Goal: Information Seeking & Learning: Check status

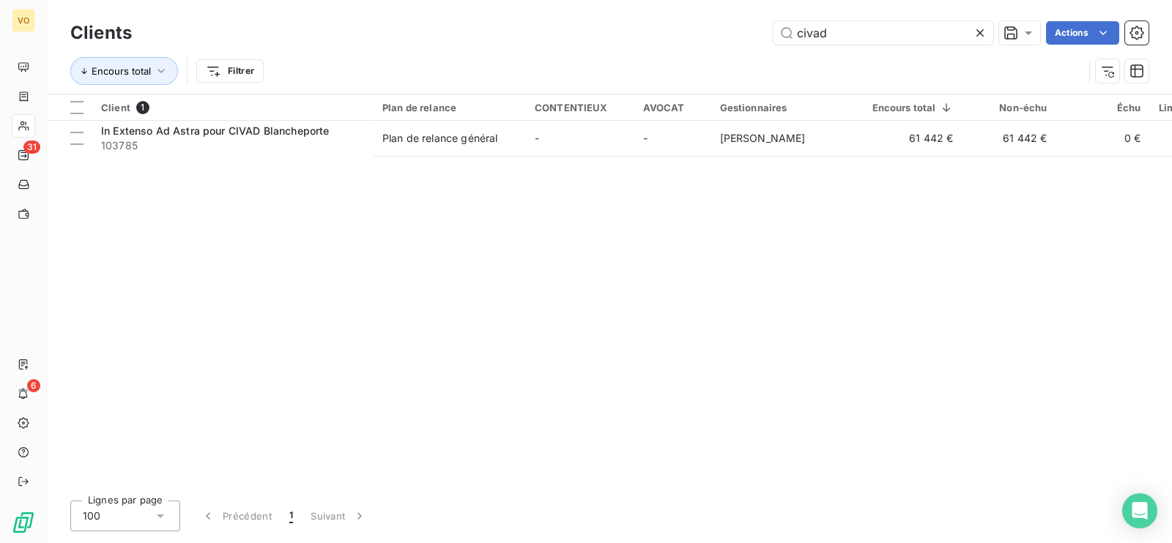
click at [130, 189] on div "Client 1 Plan de relance CONTENTIEUX AVOCAT Gestionnaires Encours total Non-éch…" at bounding box center [609, 291] width 1125 height 395
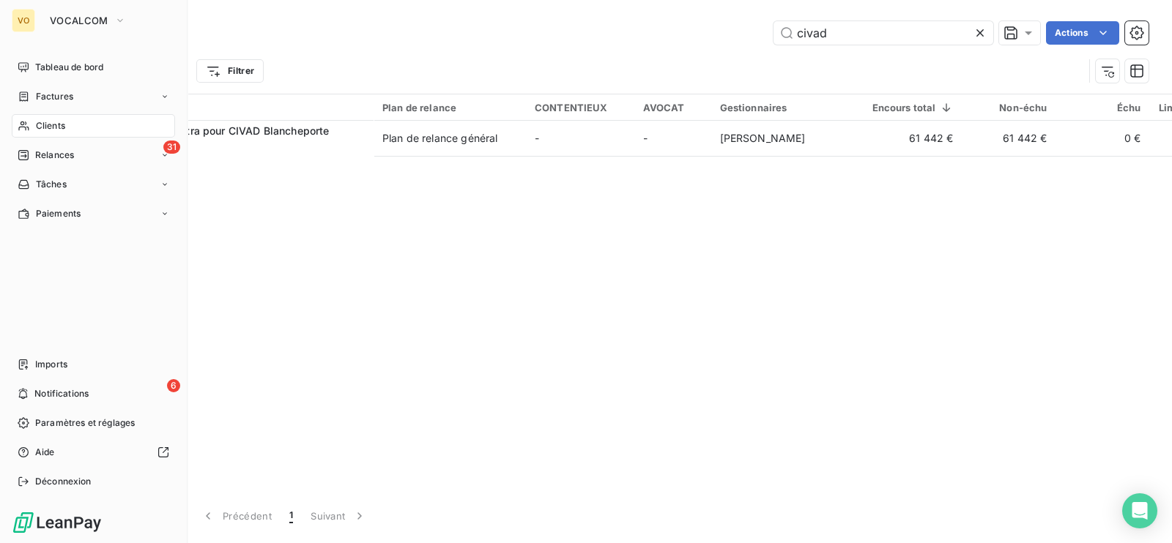
click at [59, 123] on span "Clients" at bounding box center [50, 125] width 29 height 13
click at [52, 96] on span "Factures" at bounding box center [54, 96] width 37 height 13
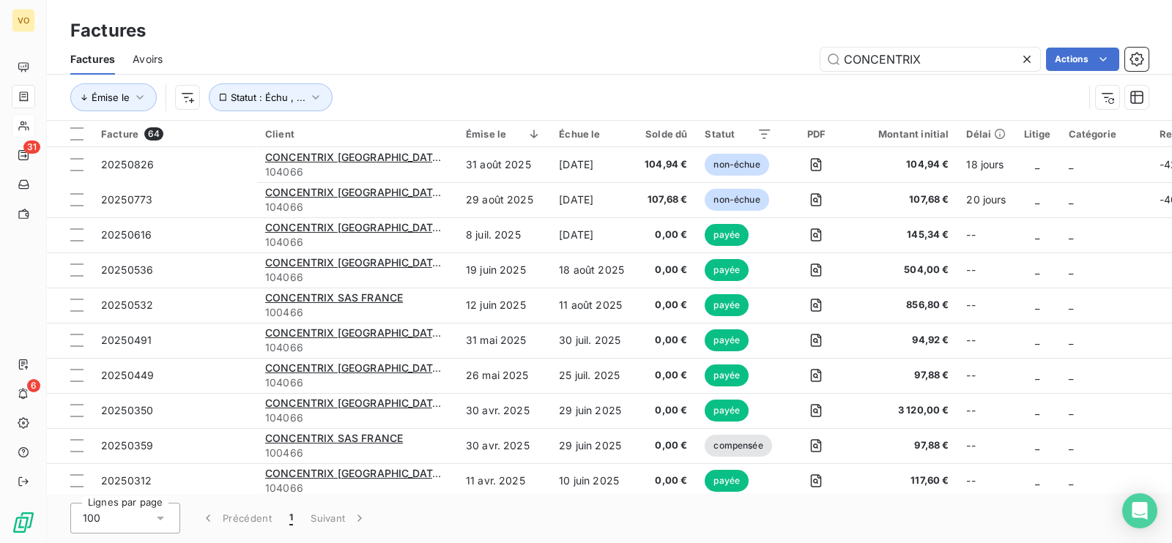
click at [1026, 54] on icon at bounding box center [1026, 59] width 15 height 15
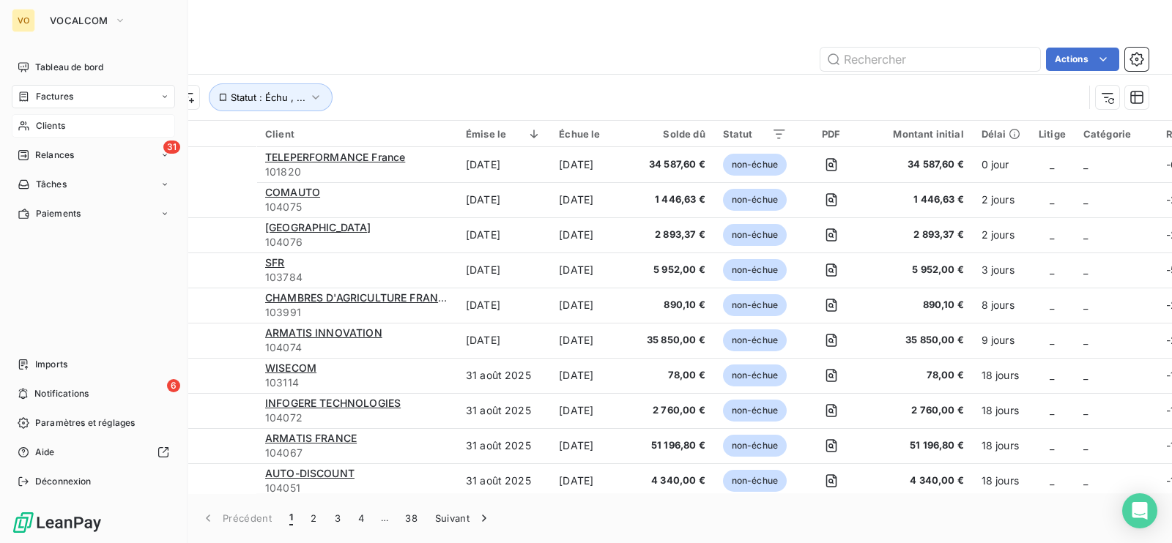
click at [46, 123] on span "Clients" at bounding box center [50, 125] width 29 height 13
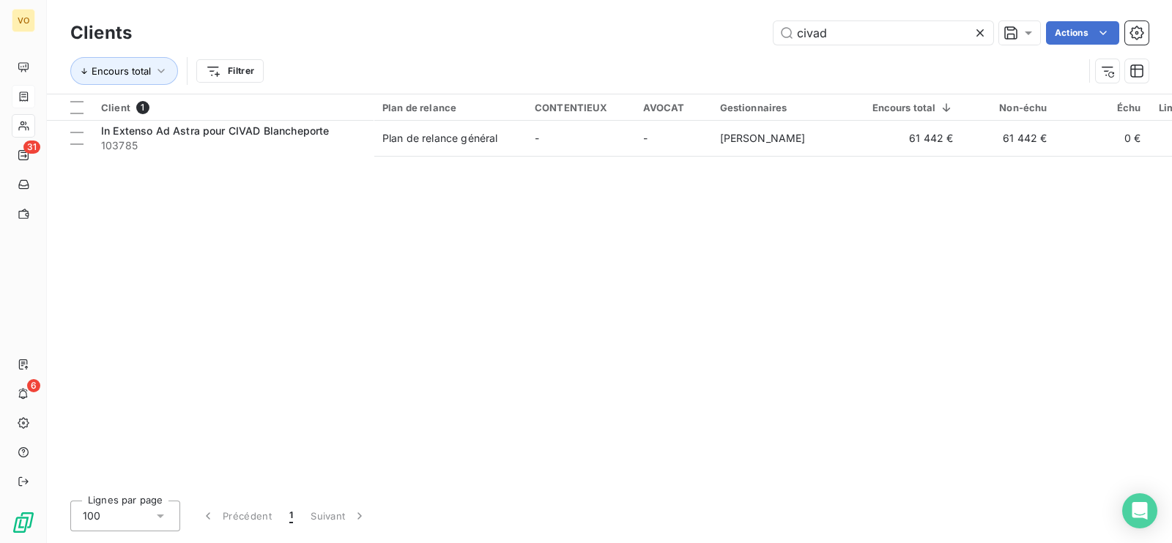
click at [977, 31] on icon at bounding box center [979, 32] width 7 height 7
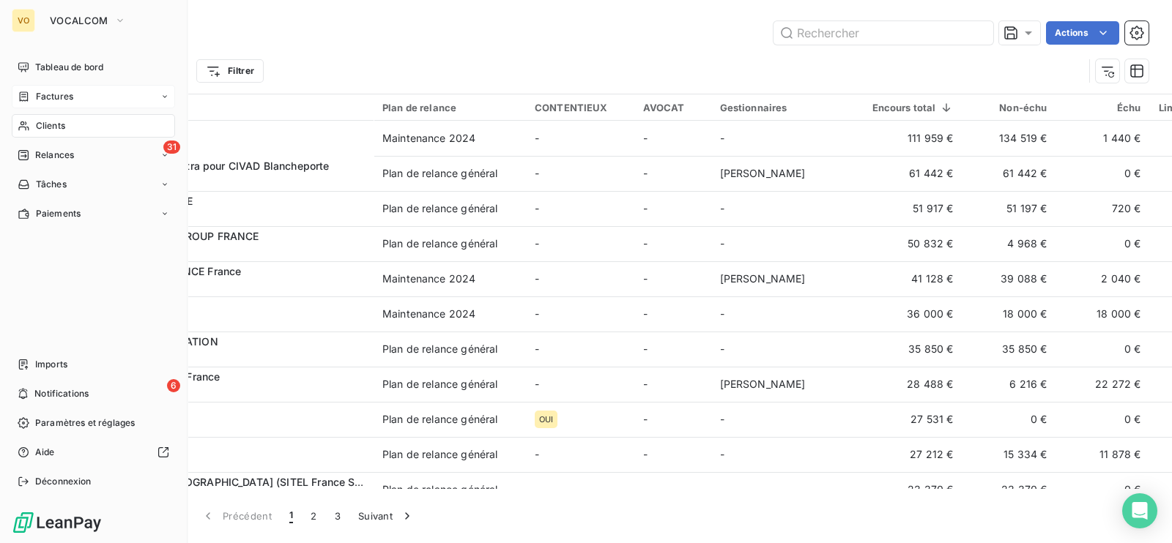
click at [51, 123] on span "Clients" at bounding box center [50, 125] width 29 height 13
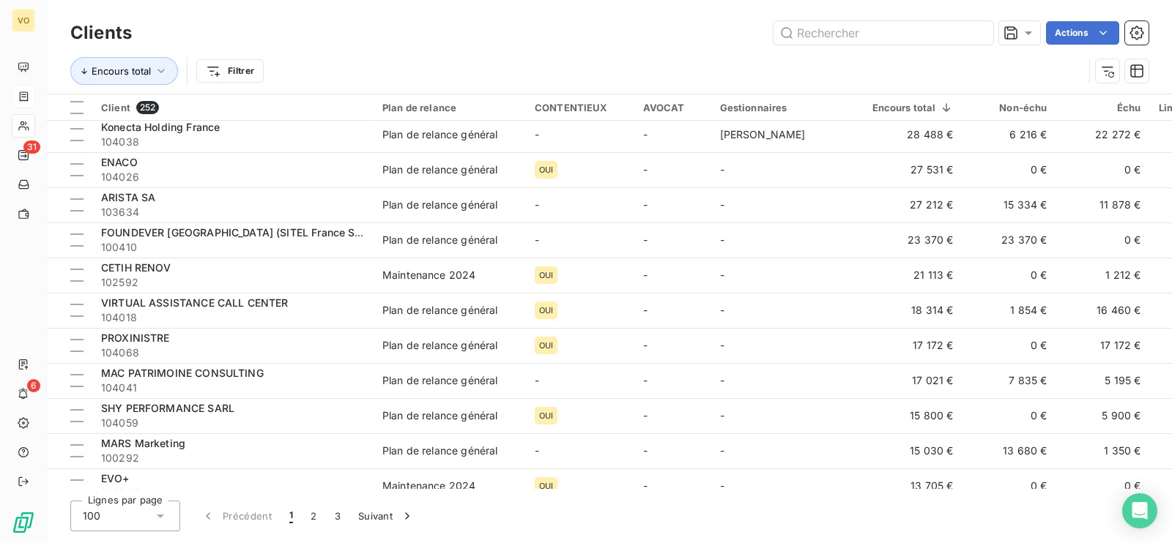
scroll to position [91, 0]
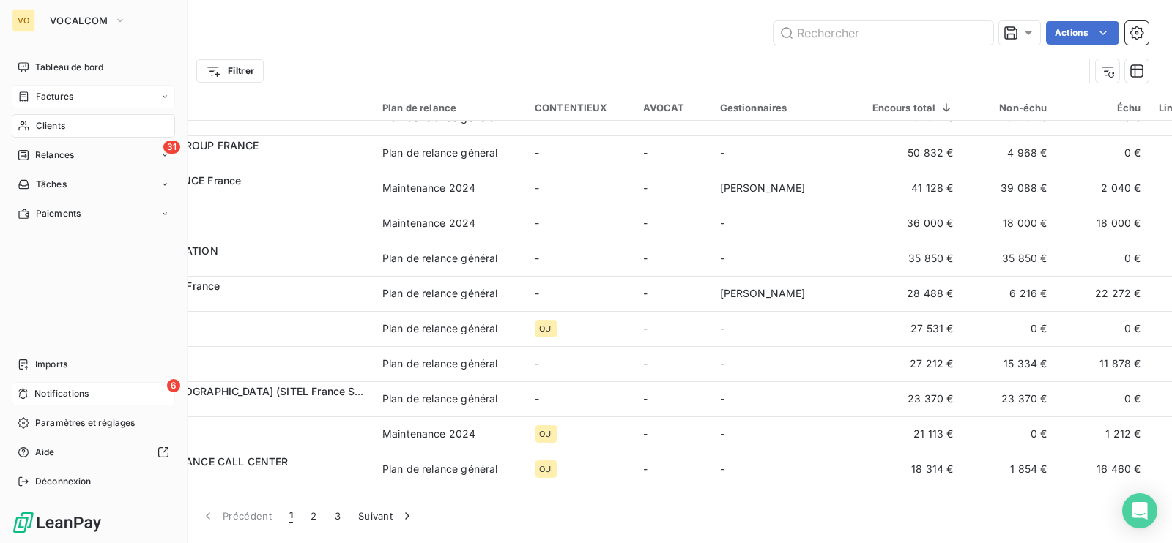
click at [63, 393] on span "Notifications" at bounding box center [61, 393] width 54 height 13
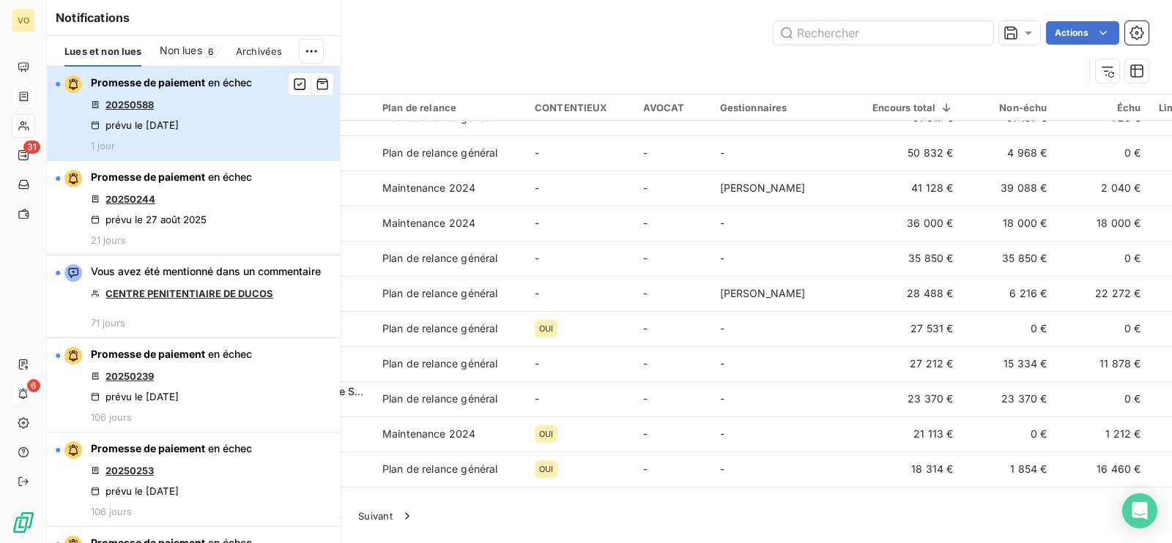
click at [278, 126] on button "Promesse de paiement en échec 20250588 prévu le [DATE] 1 jour" at bounding box center [193, 114] width 293 height 94
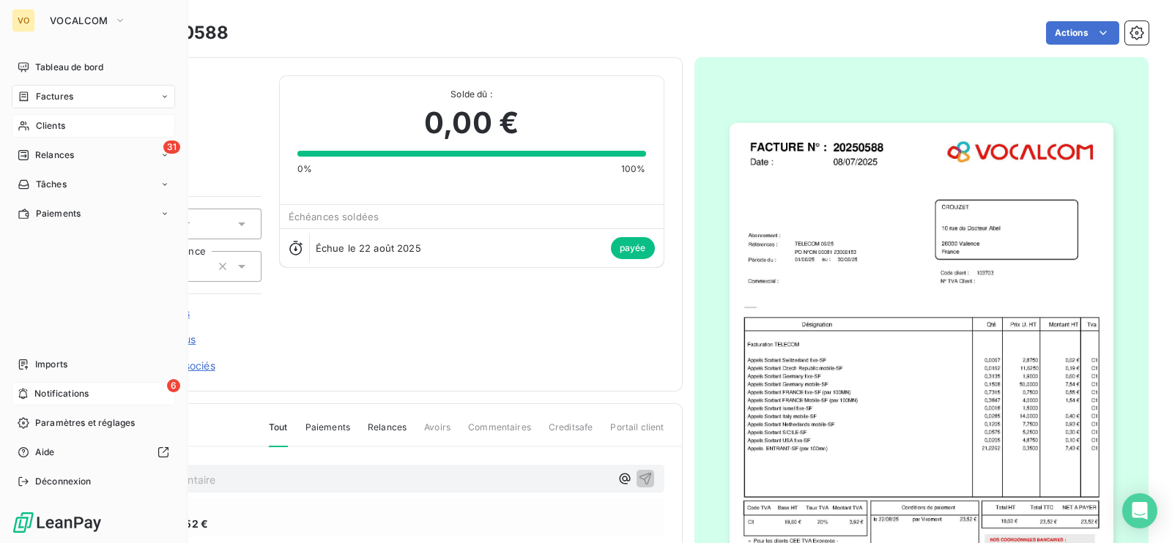
click at [86, 390] on span "Notifications" at bounding box center [61, 393] width 54 height 13
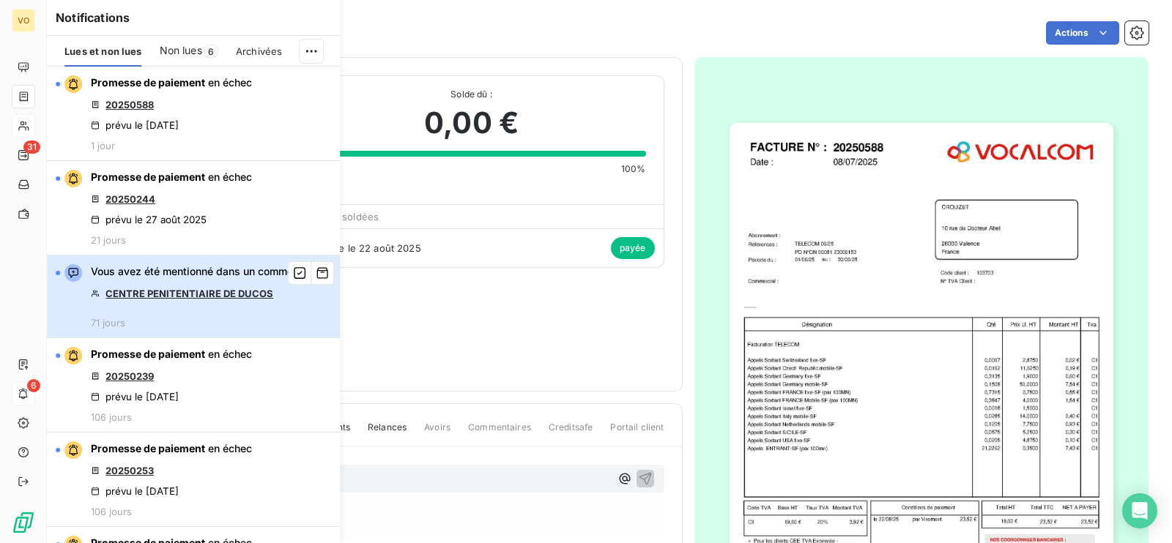
click at [300, 323] on div "Vous avez été mentionné dans un commentaire CENTRE PENITENTIAIRE DE DUCOS 71 jo…" at bounding box center [206, 296] width 230 height 64
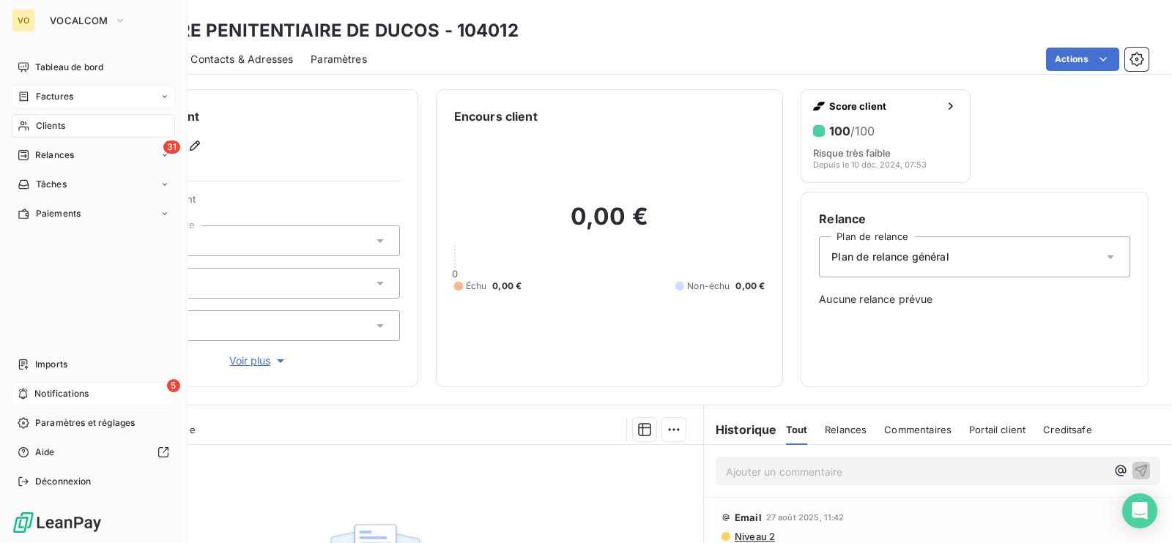
click at [55, 390] on span "Notifications" at bounding box center [61, 393] width 54 height 13
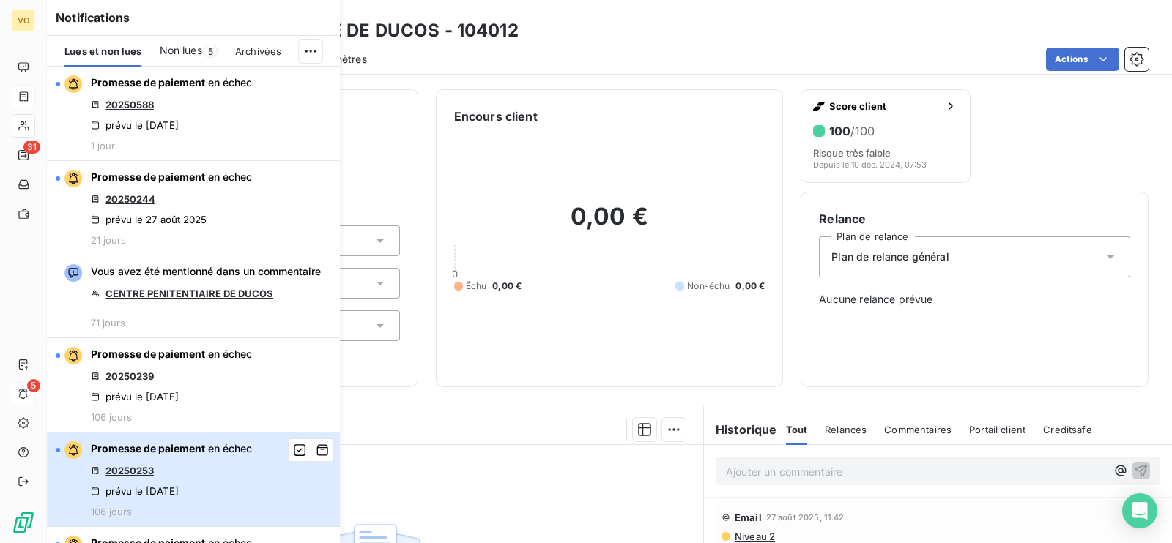
click at [251, 518] on div "Promesse de paiement en échec 20250253 prévu le [DATE] 106 jours" at bounding box center [171, 480] width 161 height 76
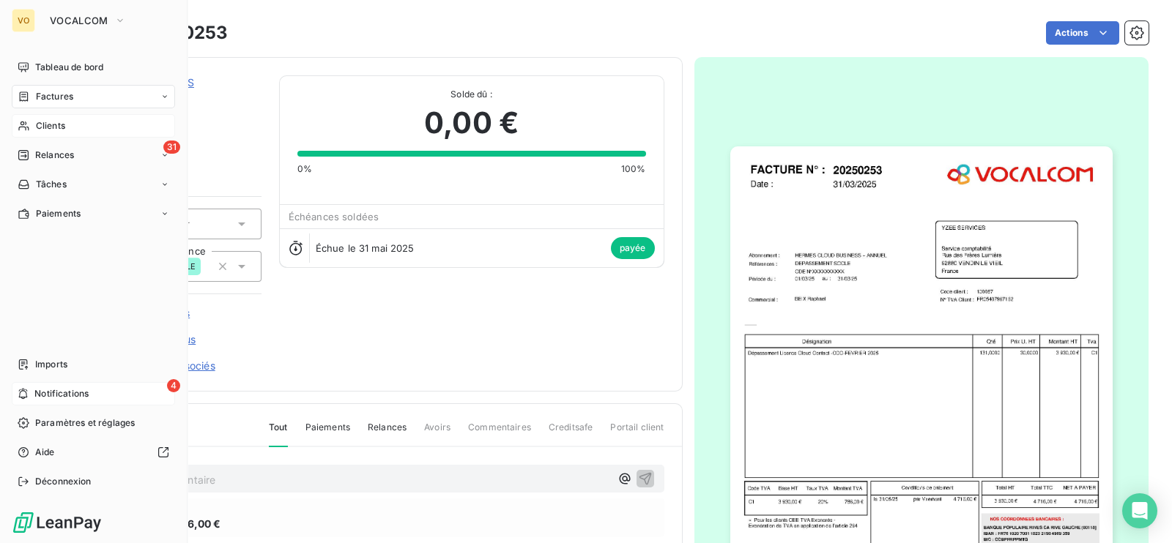
click at [100, 387] on div "4 Notifications" at bounding box center [93, 393] width 163 height 23
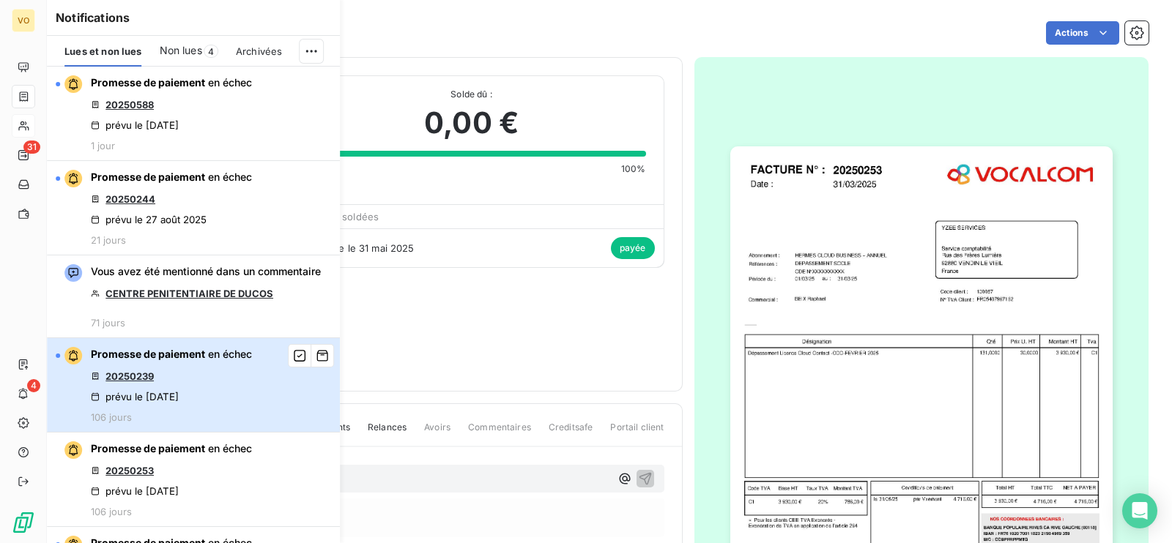
click at [239, 397] on div "Promesse de paiement en échec 20250239 prévu le [DATE] 106 jours" at bounding box center [171, 385] width 161 height 76
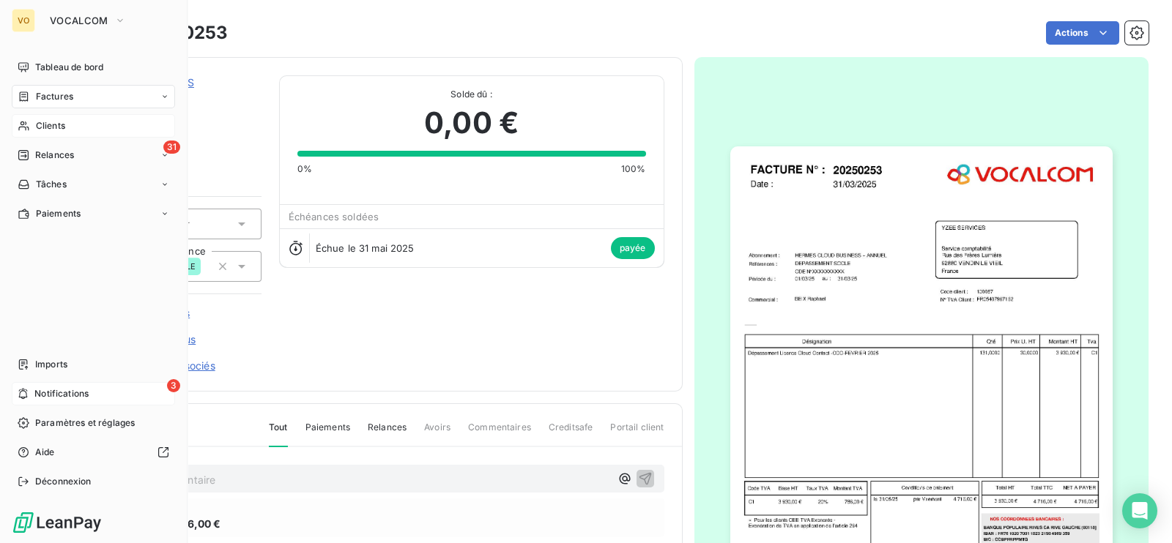
click at [32, 389] on div "3 Notifications" at bounding box center [93, 393] width 163 height 23
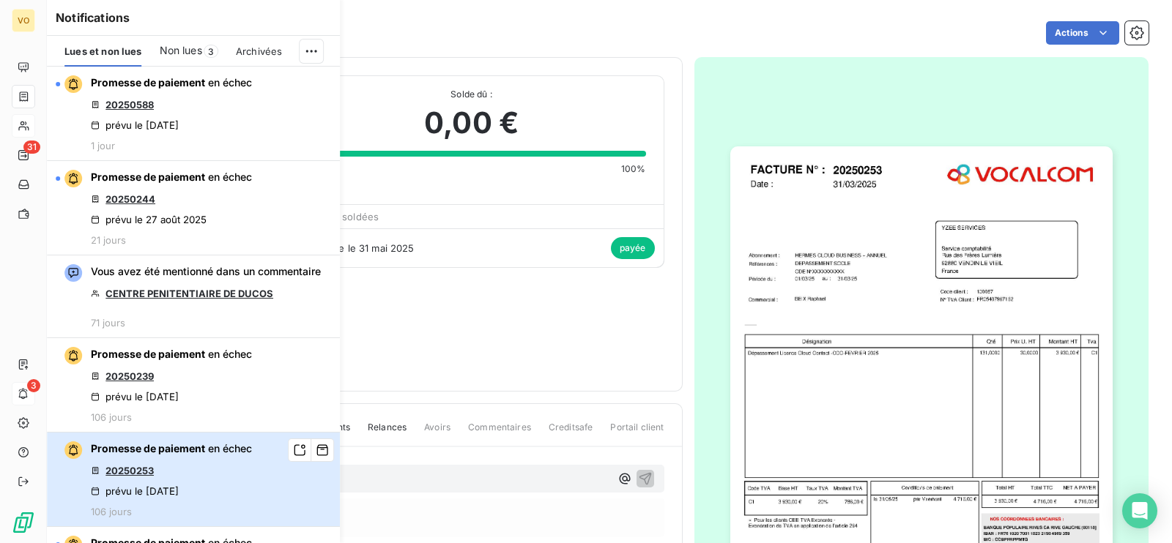
click at [223, 488] on div "Promesse de paiement en échec 20250253 prévu le [DATE] 106 jours" at bounding box center [171, 480] width 161 height 76
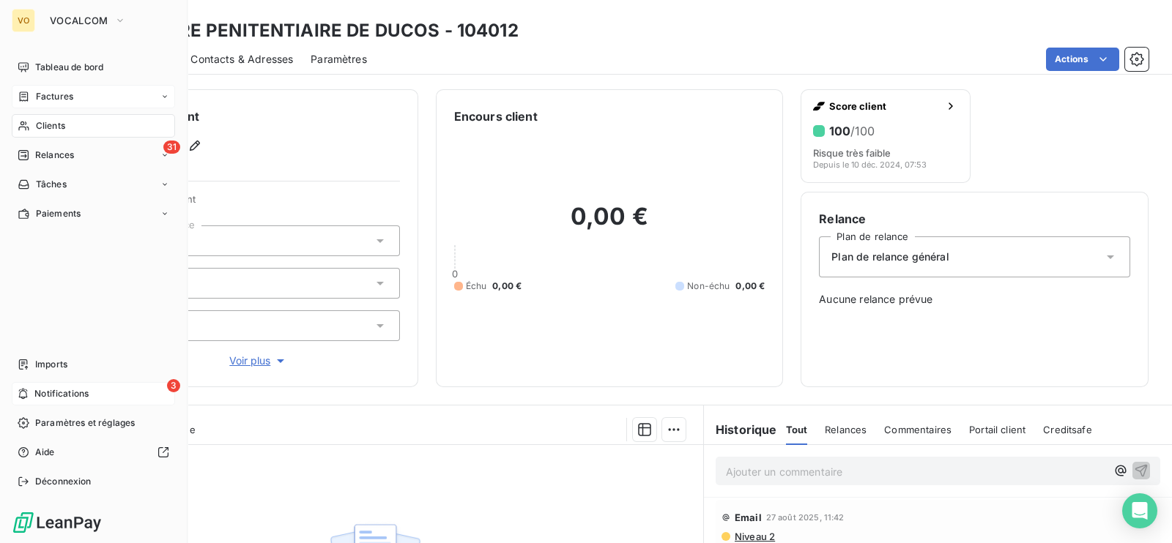
click at [105, 391] on div "3 Notifications" at bounding box center [93, 393] width 163 height 23
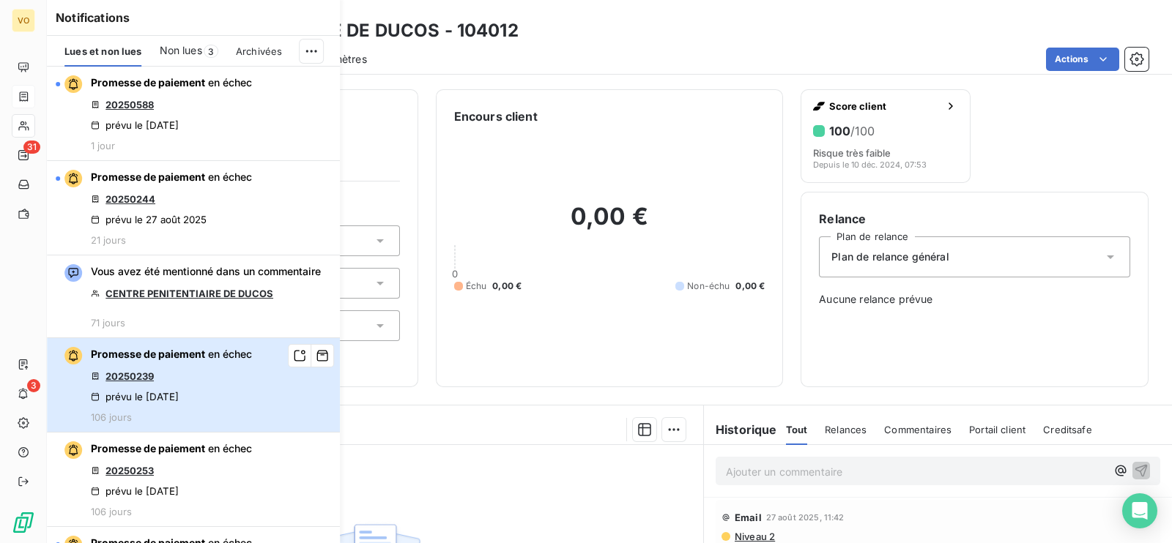
click at [269, 411] on button "Promesse de paiement en échec 20250239 prévu le [DATE] 106 jours" at bounding box center [193, 385] width 293 height 94
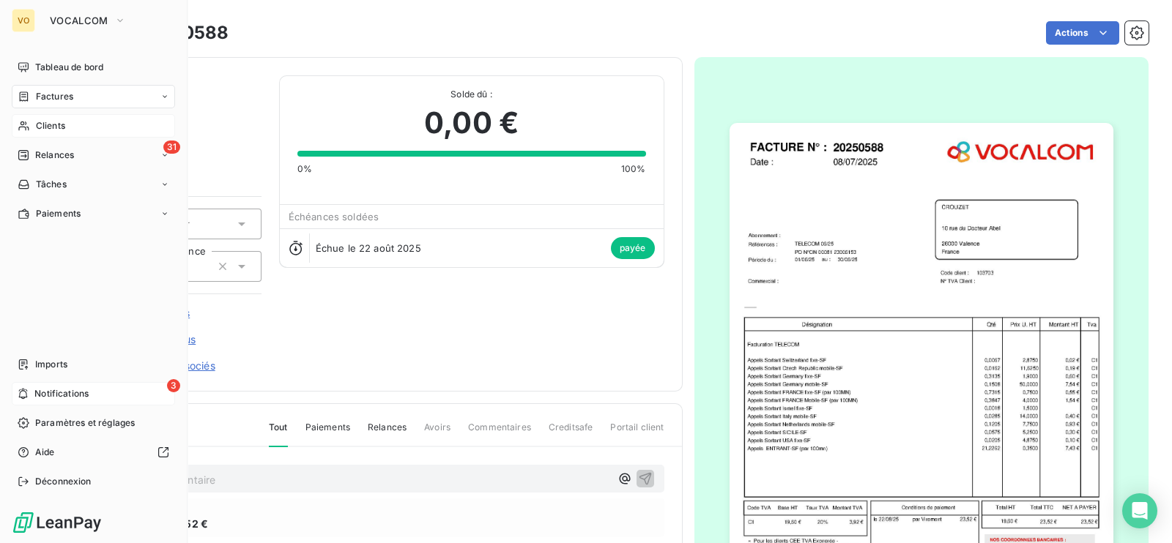
click at [114, 393] on div "3 Notifications" at bounding box center [93, 393] width 163 height 23
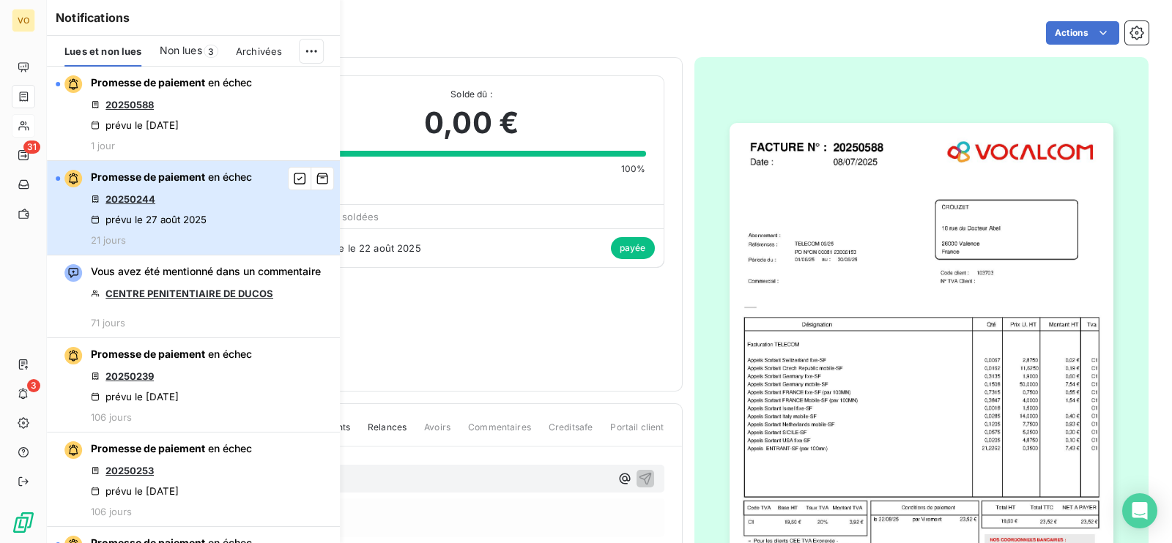
click at [237, 209] on div "Promesse de paiement en échec 20250244 prévu le [DATE] 21 jours" at bounding box center [171, 208] width 161 height 76
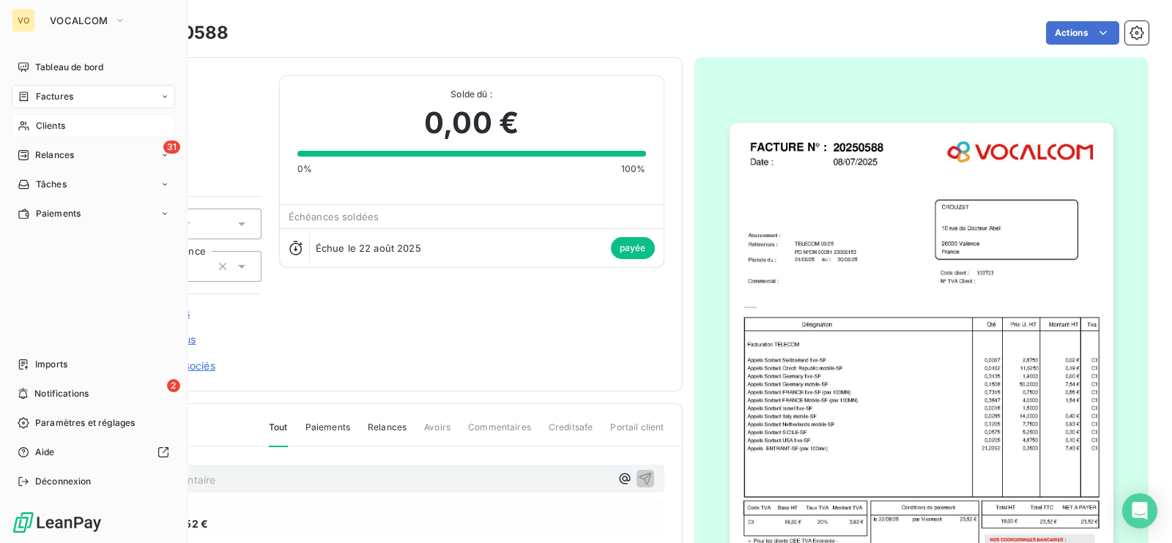
click at [62, 124] on span "Clients" at bounding box center [50, 125] width 29 height 13
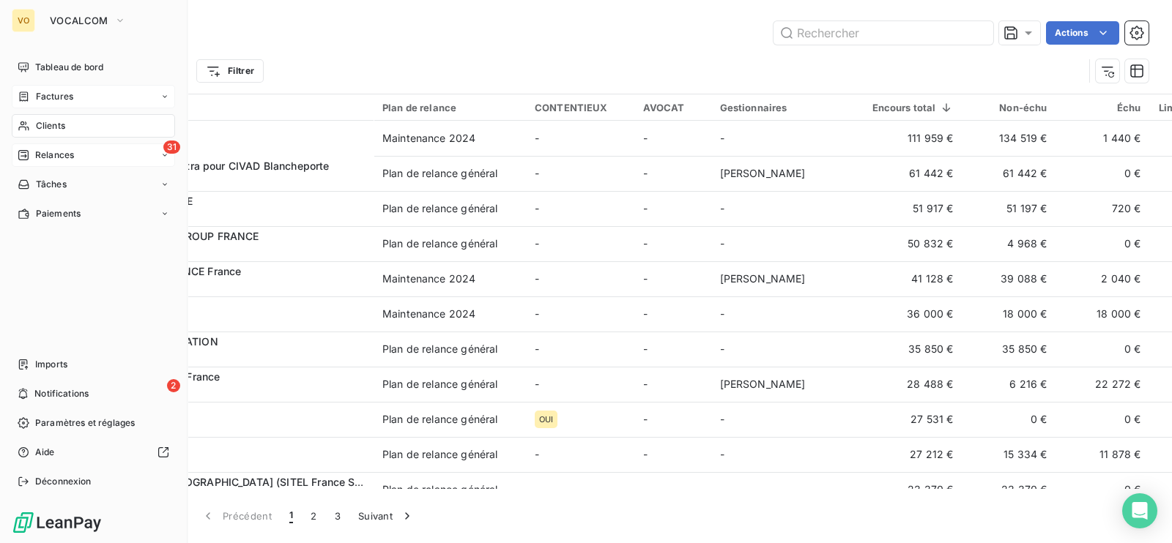
click at [48, 154] on span "Relances" at bounding box center [54, 155] width 39 height 13
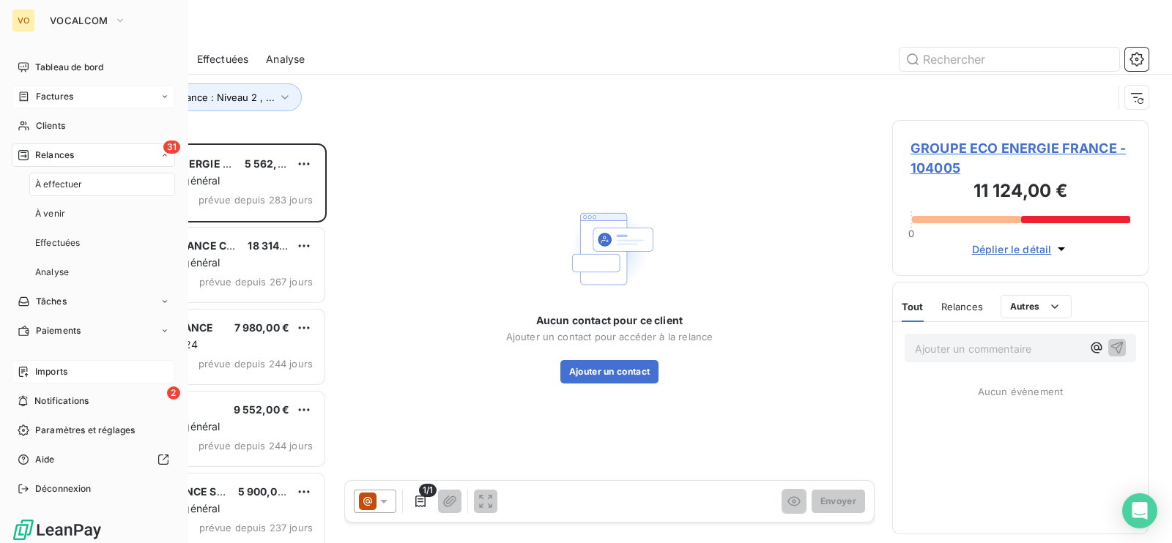
scroll to position [385, 242]
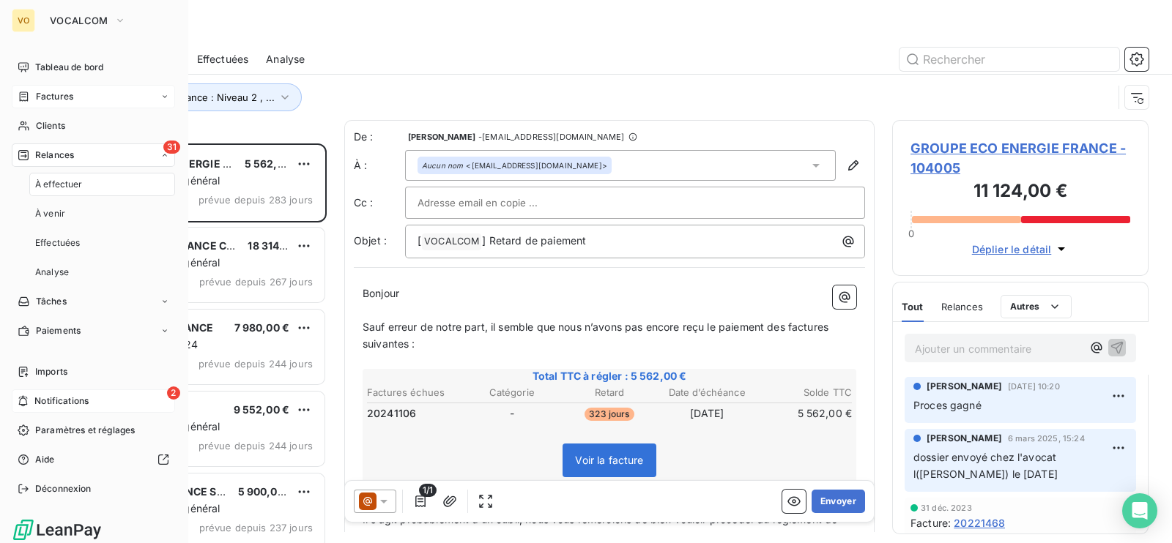
click at [52, 398] on span "Notifications" at bounding box center [61, 401] width 54 height 13
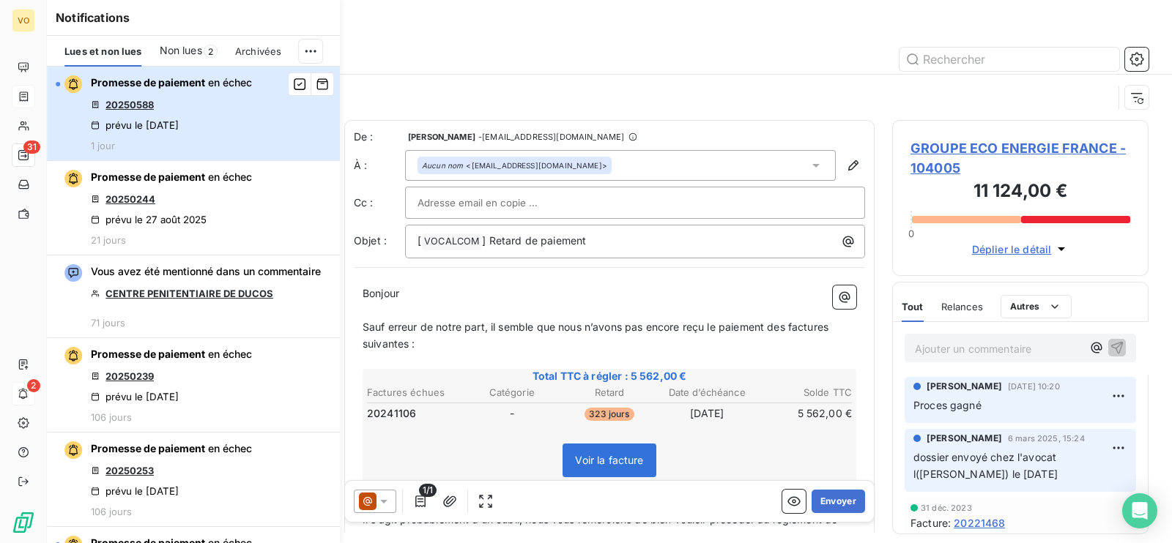
click at [256, 144] on button "Promesse de paiement en échec 20250588 prévu le [DATE] 1 jour" at bounding box center [193, 114] width 293 height 94
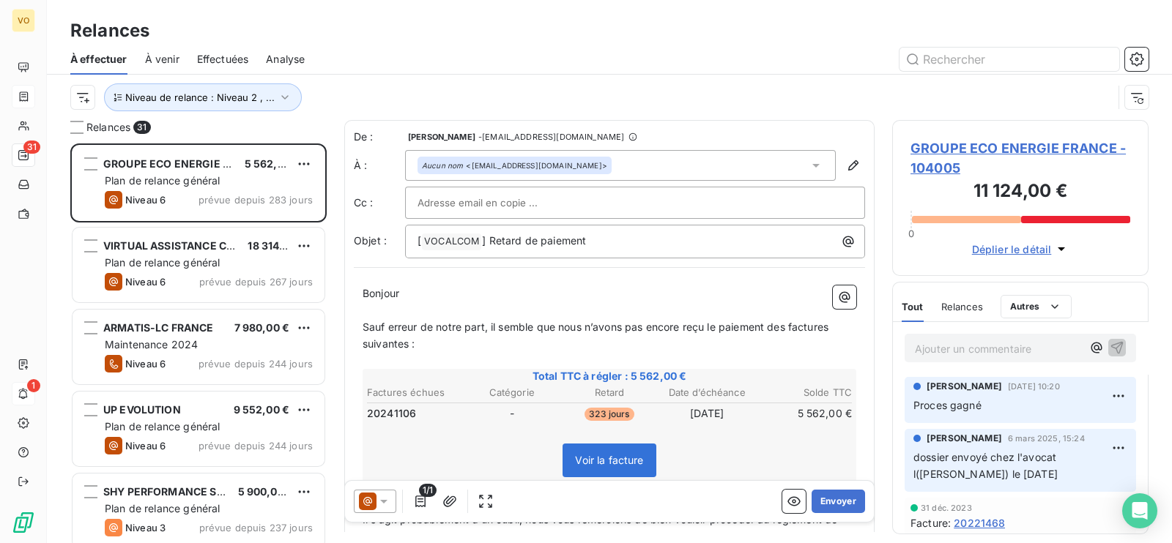
scroll to position [385, 242]
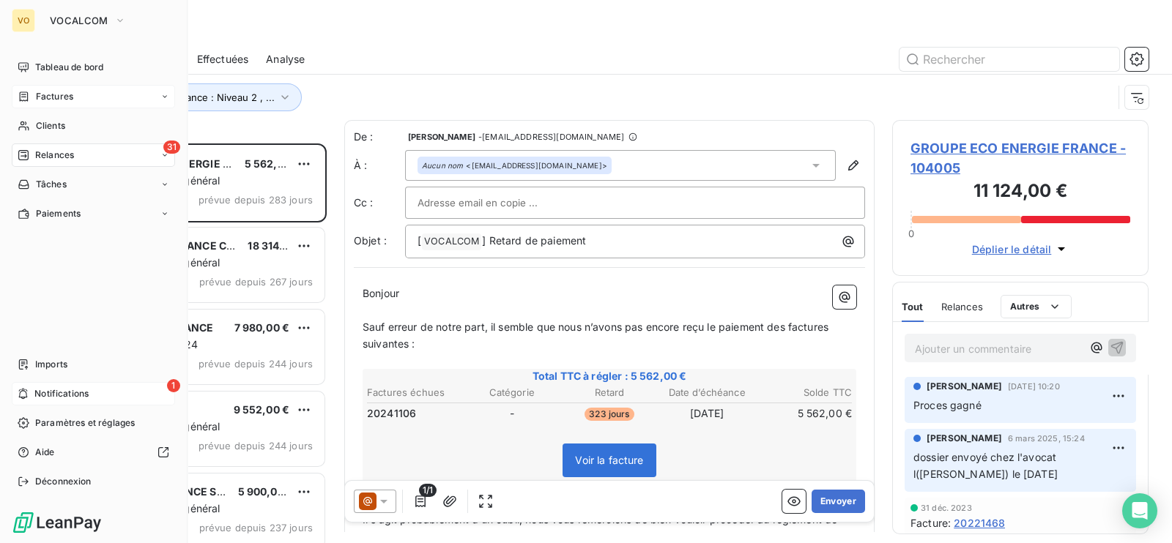
click at [41, 391] on span "Notifications" at bounding box center [61, 393] width 54 height 13
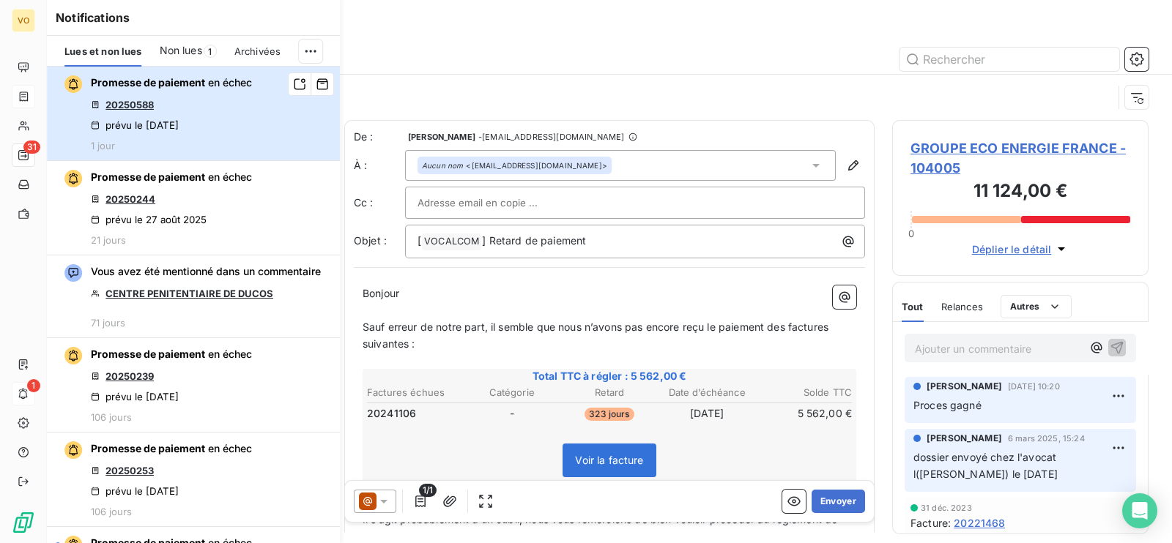
click at [269, 138] on button "Promesse de paiement en échec 20250588 prévu le [DATE] 1 jour" at bounding box center [193, 114] width 293 height 94
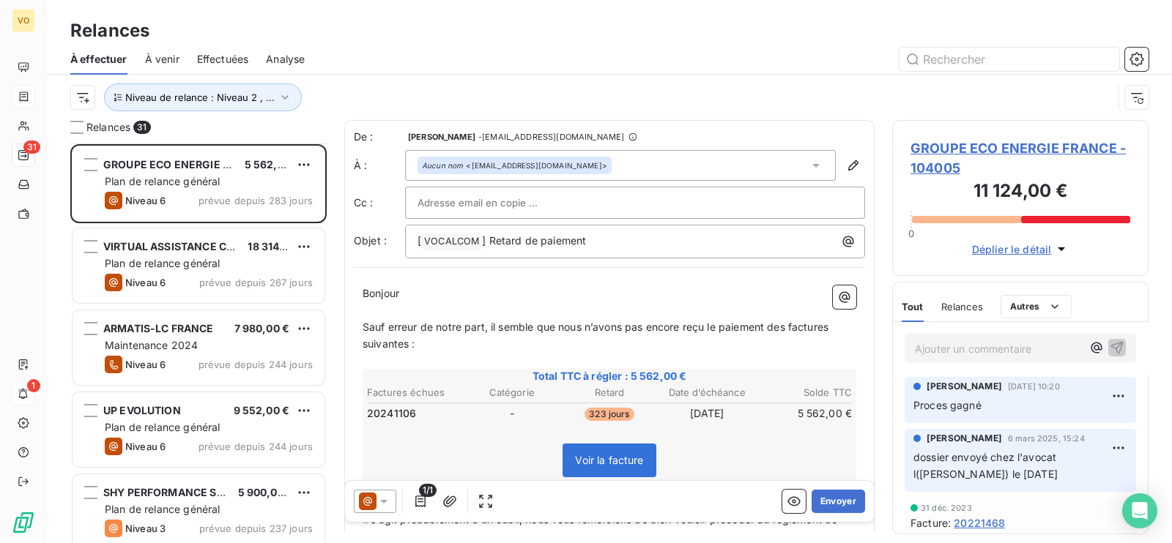
scroll to position [549, 0]
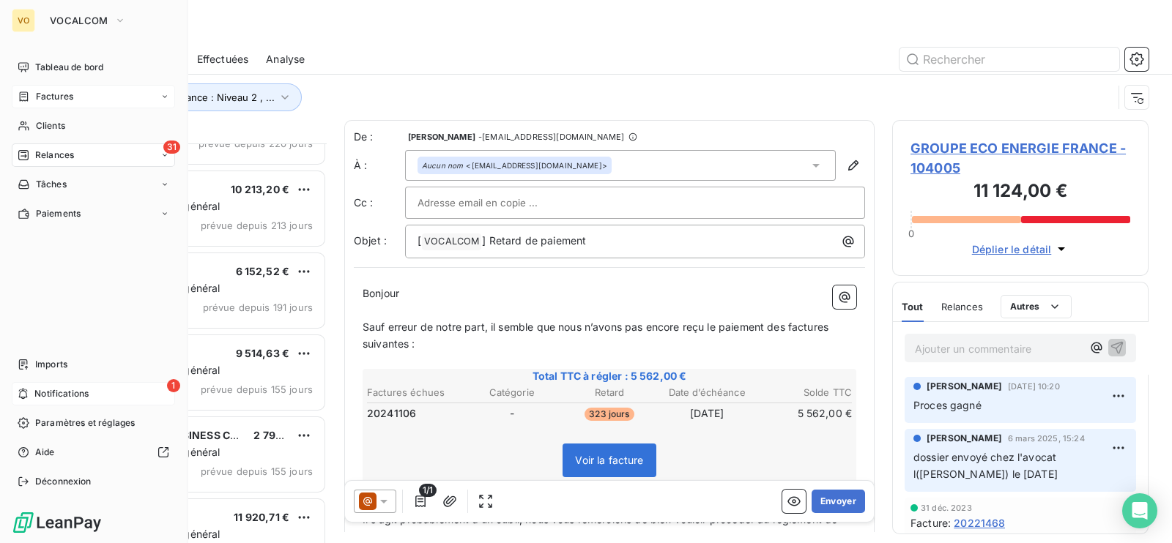
click at [81, 392] on span "Notifications" at bounding box center [61, 393] width 54 height 13
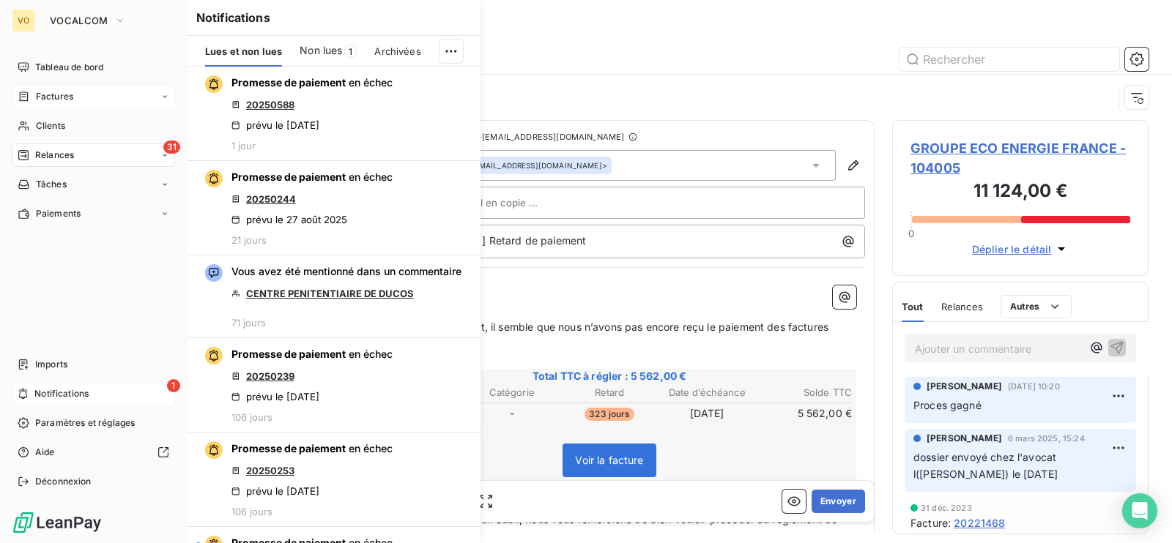
click at [89, 394] on div "1 Notifications" at bounding box center [93, 393] width 163 height 23
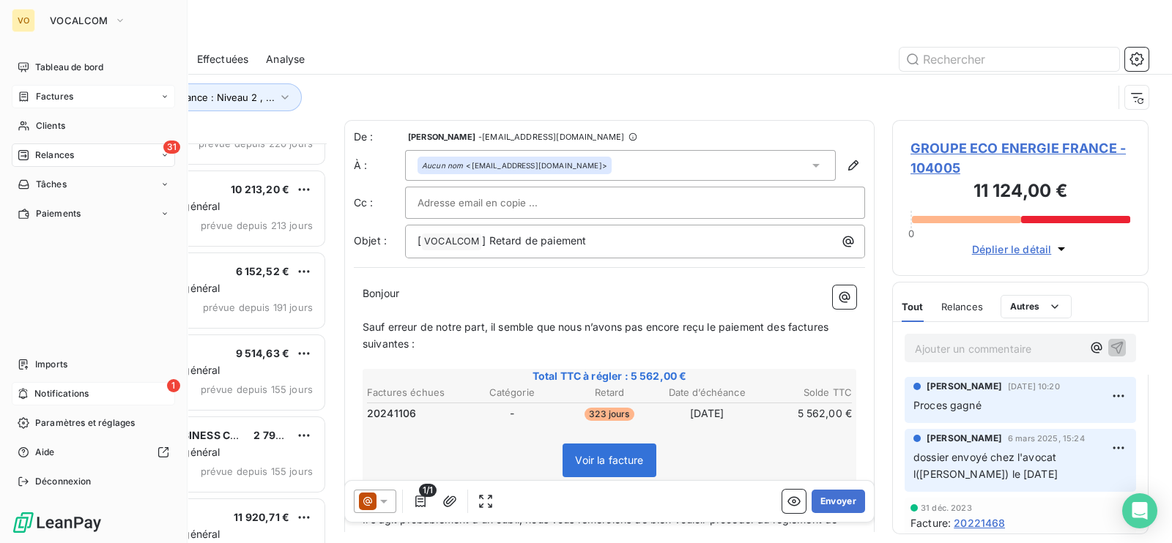
click at [89, 393] on div "1 Notifications" at bounding box center [93, 393] width 163 height 23
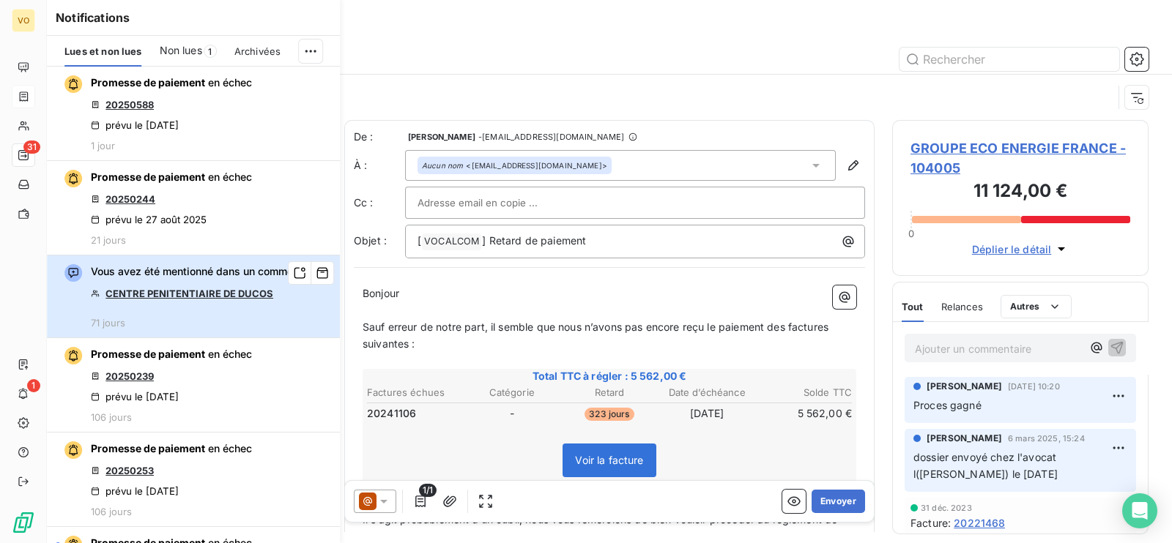
click at [265, 329] on div "Vous avez été mentionné dans un commentaire CENTRE PENITENTIAIRE DE DUCOS 71 jo…" at bounding box center [206, 296] width 230 height 64
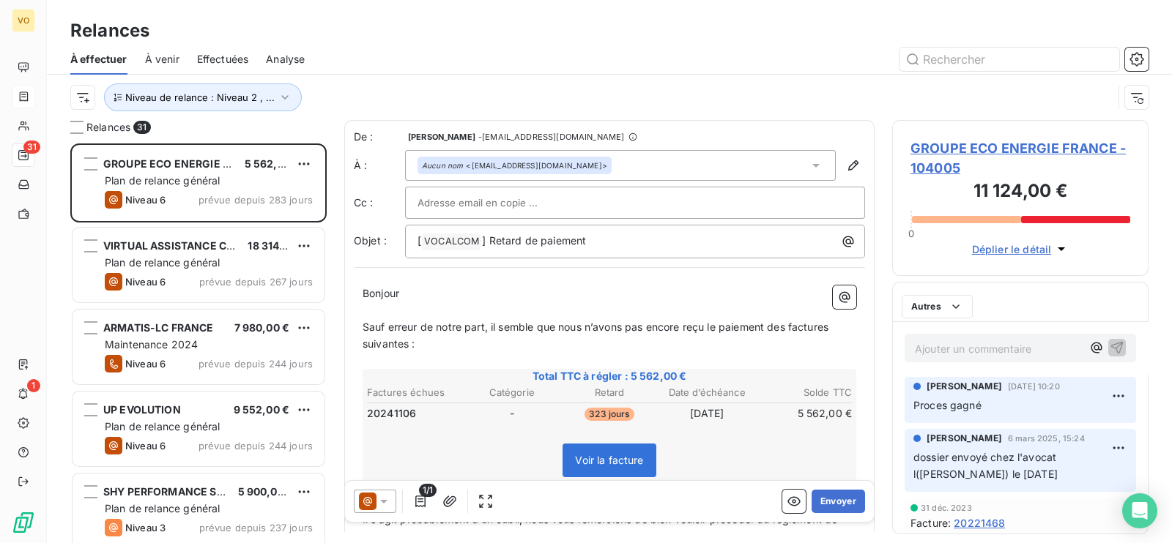
scroll to position [385, 242]
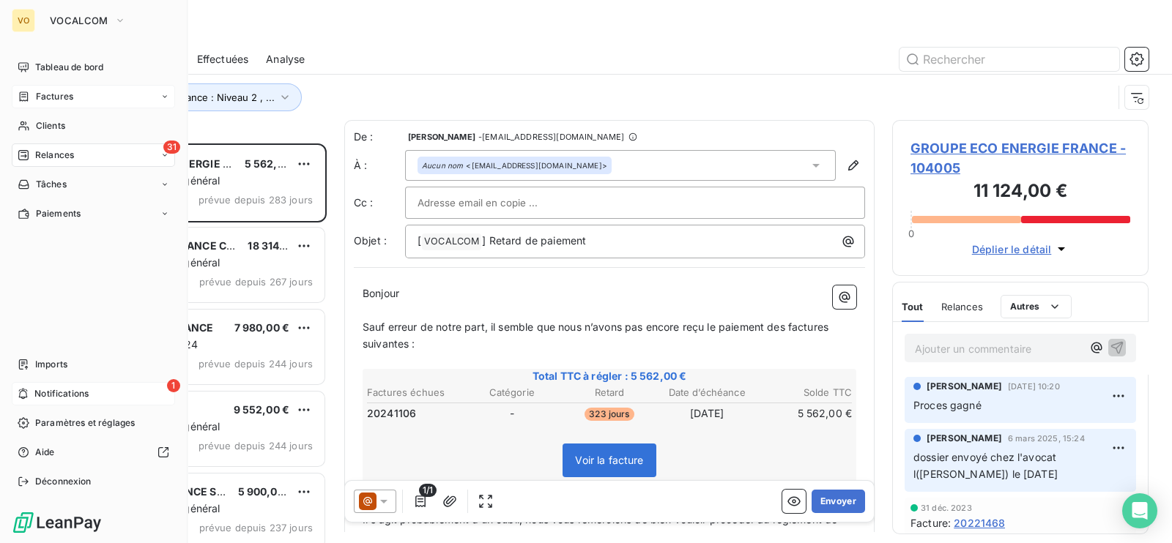
click at [91, 391] on div "1 Notifications" at bounding box center [93, 393] width 163 height 23
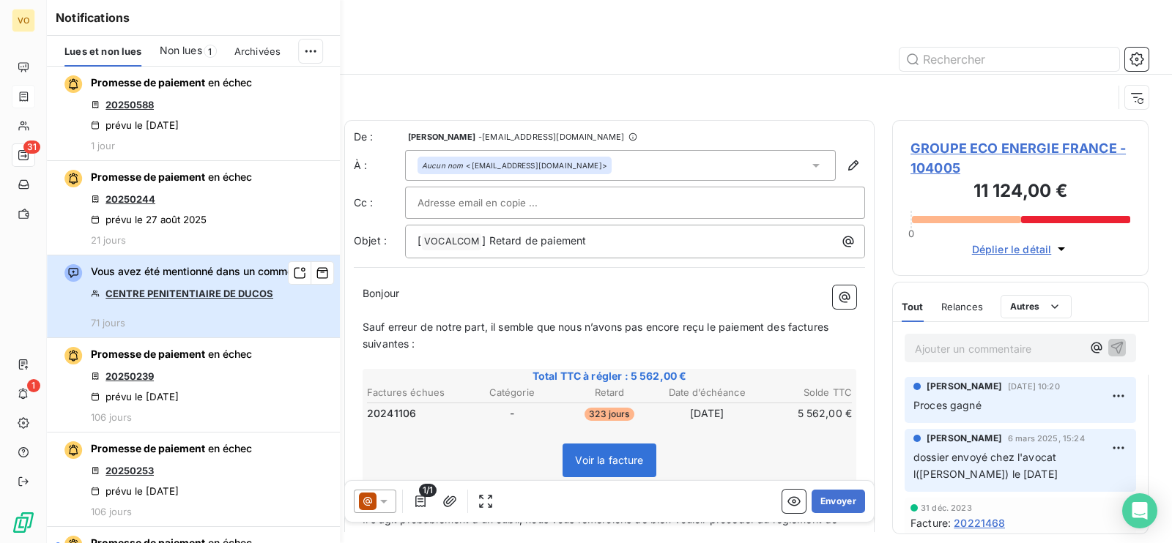
click at [283, 313] on div "Vous avez été mentionné dans un commentaire CENTRE PENITENTIAIRE DE DUCOS 71 jo…" at bounding box center [206, 296] width 230 height 64
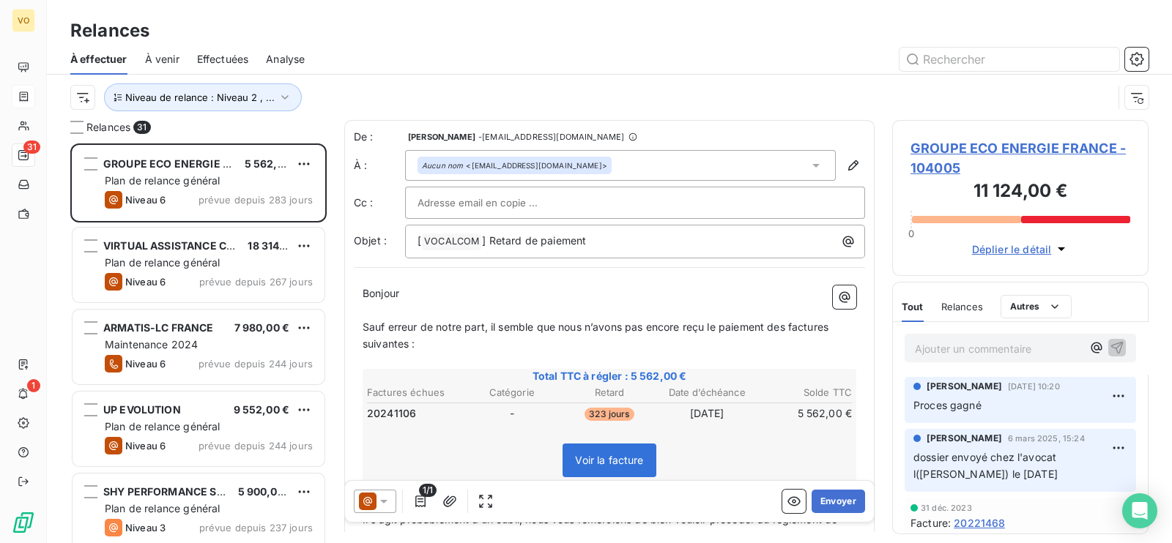
scroll to position [385, 242]
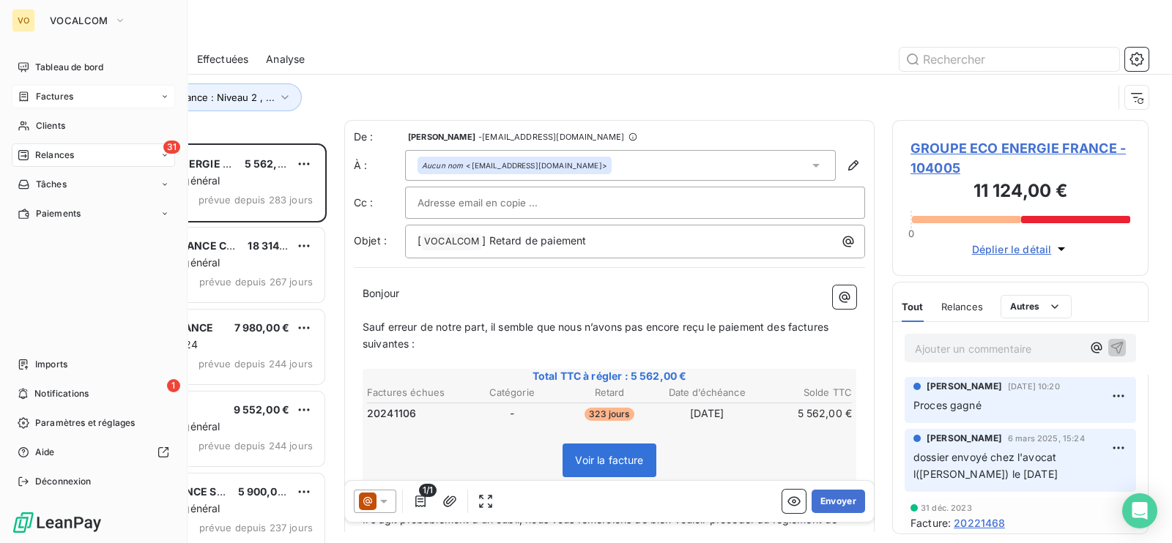
click at [45, 390] on span "Notifications" at bounding box center [61, 393] width 54 height 13
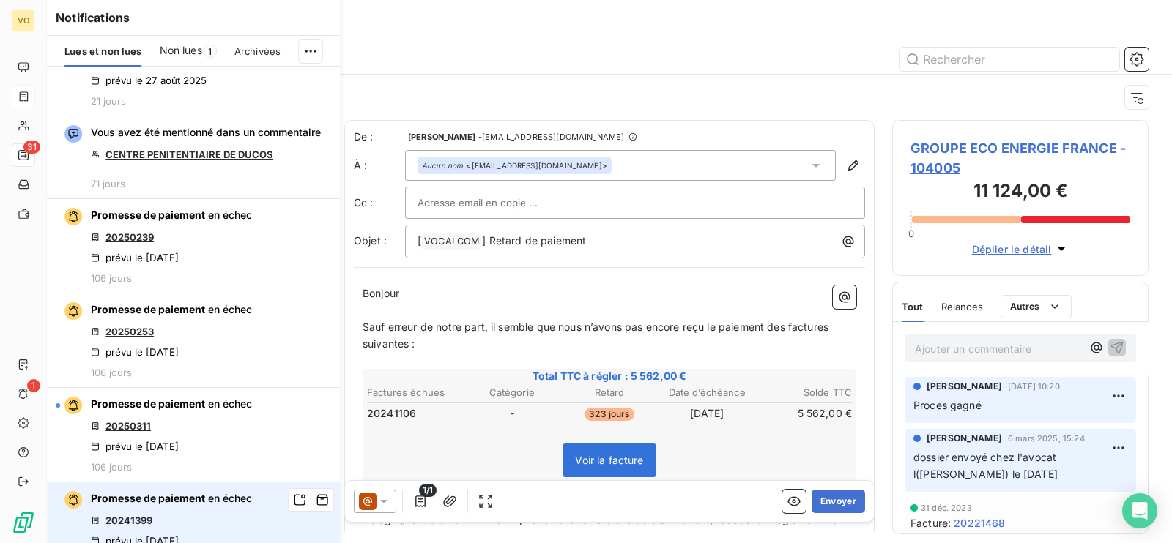
scroll to position [0, 0]
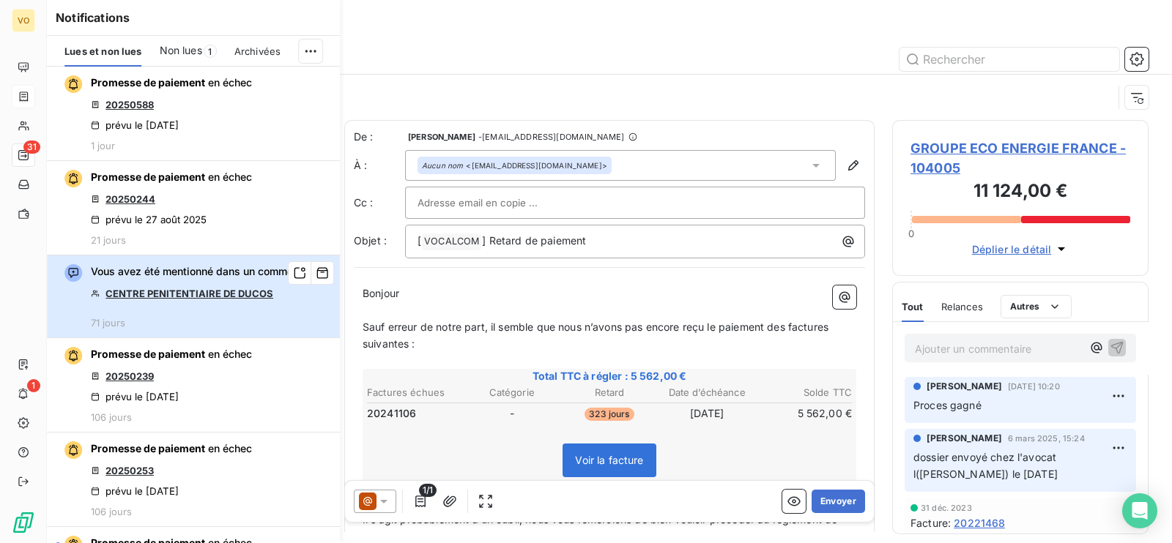
click at [249, 270] on span "Vous avez été mentionné dans un commentaire" at bounding box center [206, 271] width 230 height 15
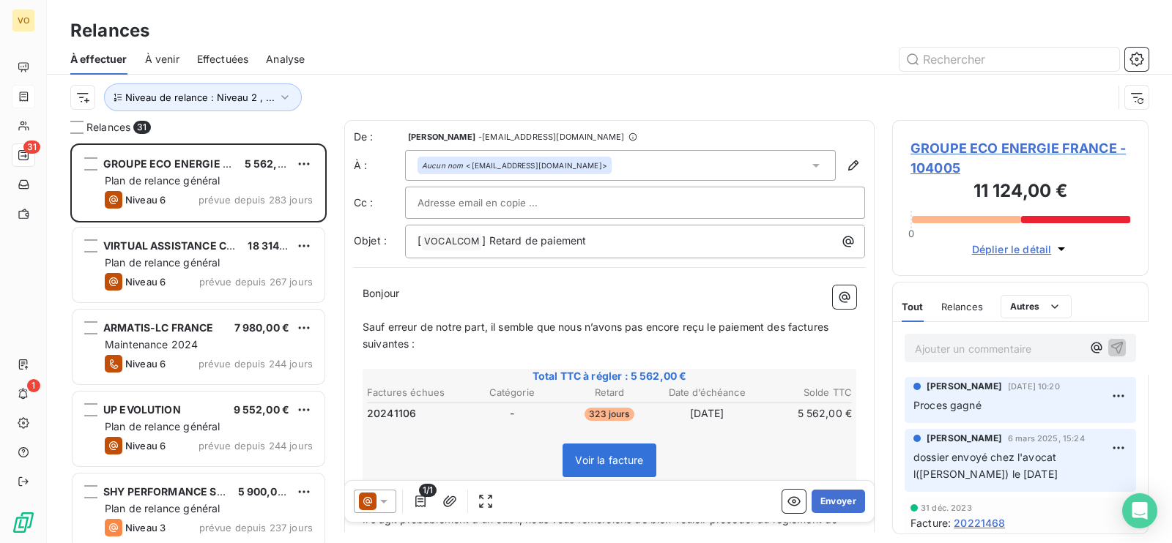
scroll to position [385, 242]
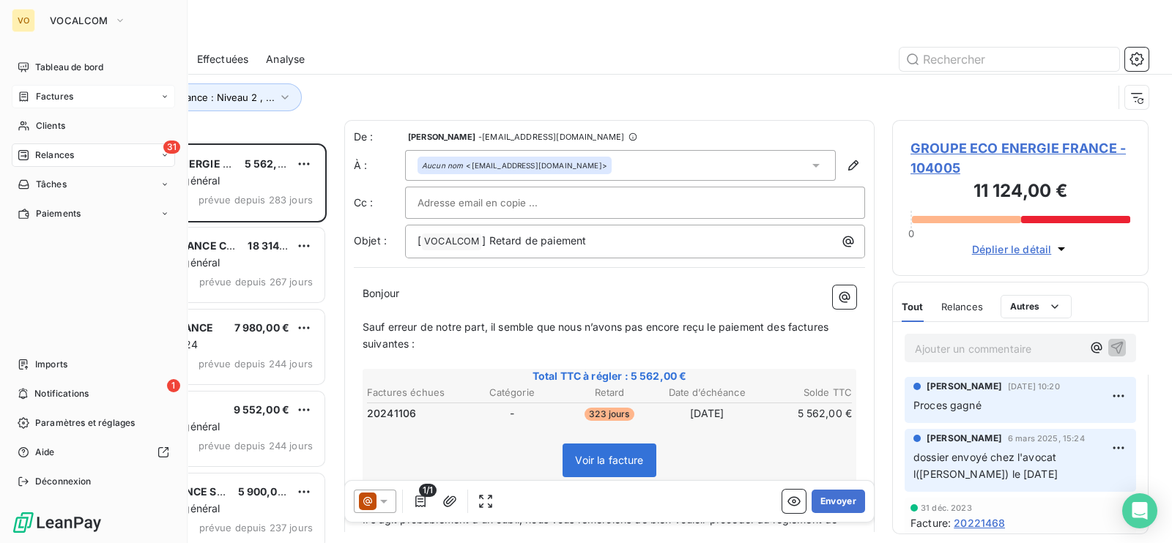
click at [55, 152] on span "Relances" at bounding box center [54, 155] width 39 height 13
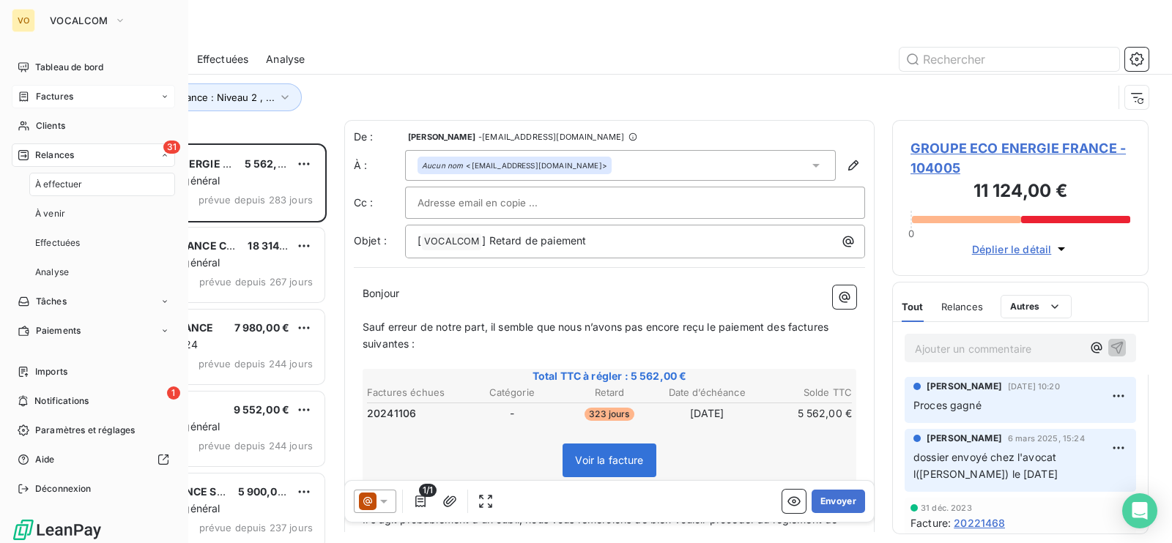
click at [62, 151] on span "Relances" at bounding box center [54, 155] width 39 height 13
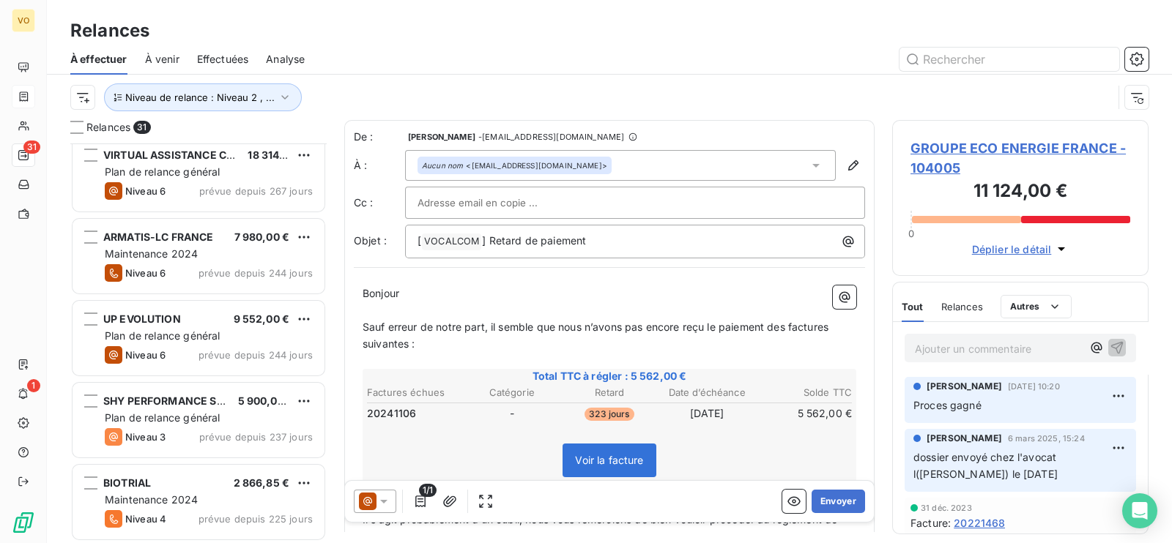
scroll to position [0, 0]
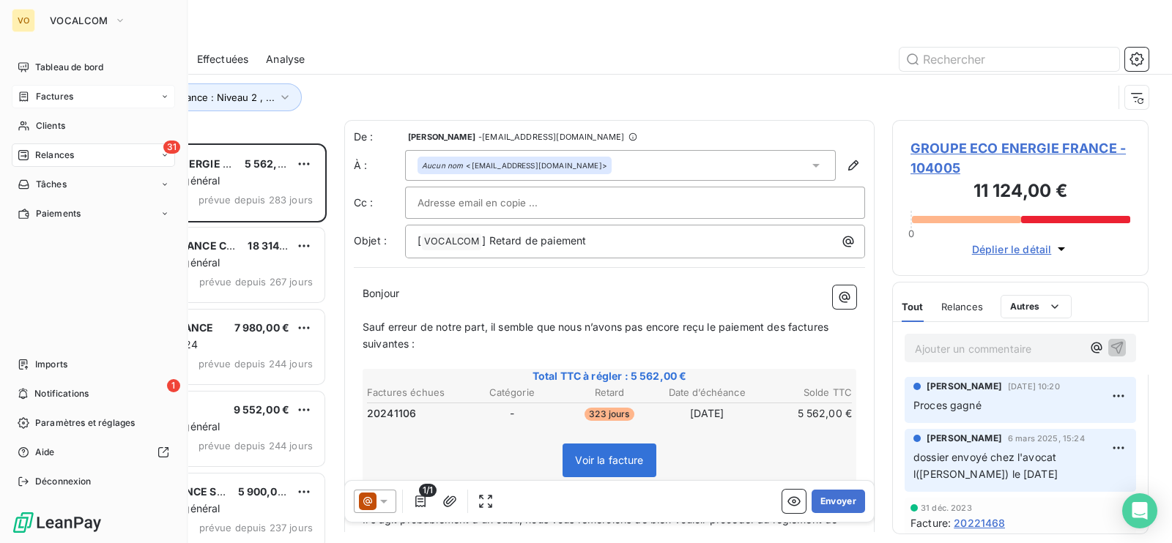
click at [54, 156] on span "Relances" at bounding box center [54, 155] width 39 height 13
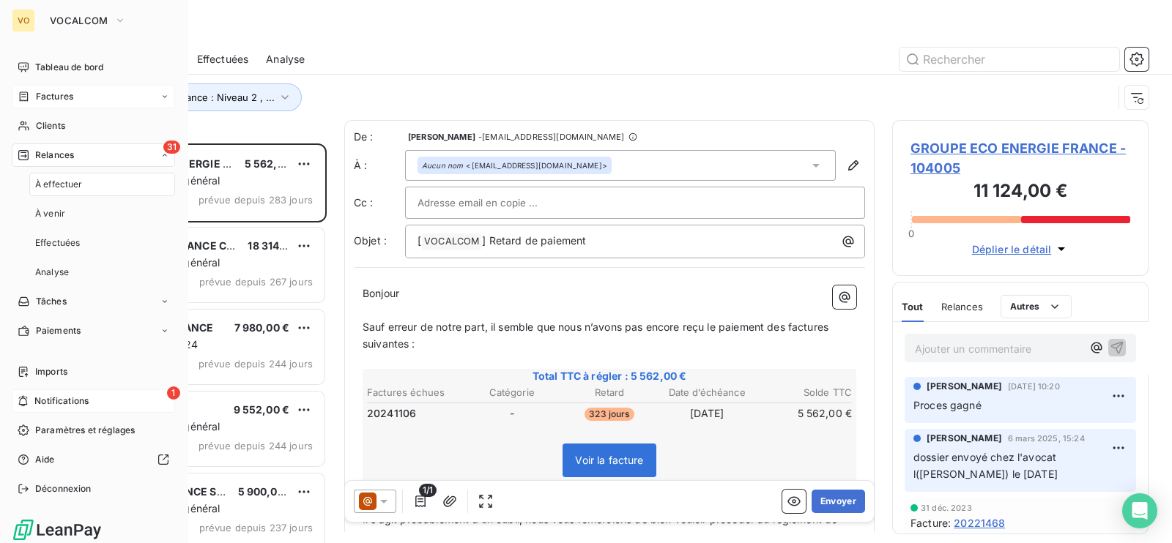
click at [71, 397] on span "Notifications" at bounding box center [61, 401] width 54 height 13
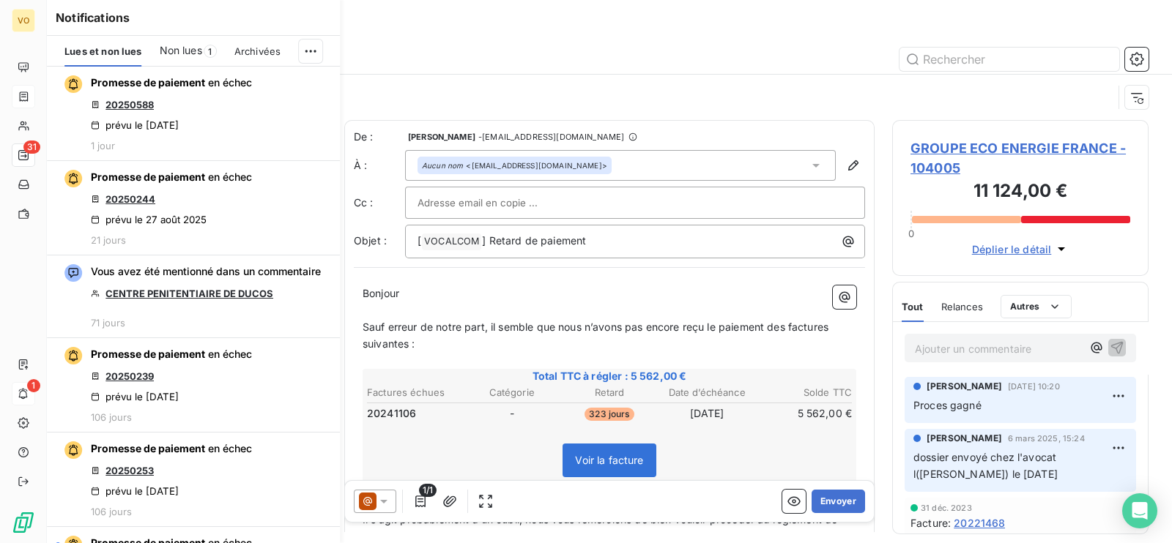
click at [578, 32] on div "Relances" at bounding box center [609, 31] width 1125 height 26
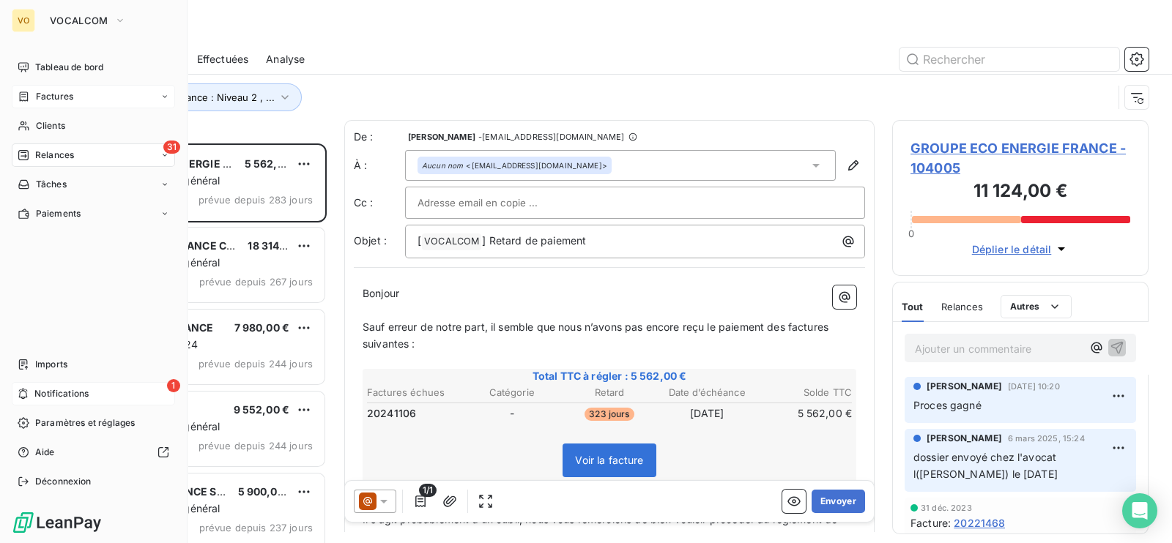
click at [54, 155] on span "Relances" at bounding box center [54, 155] width 39 height 13
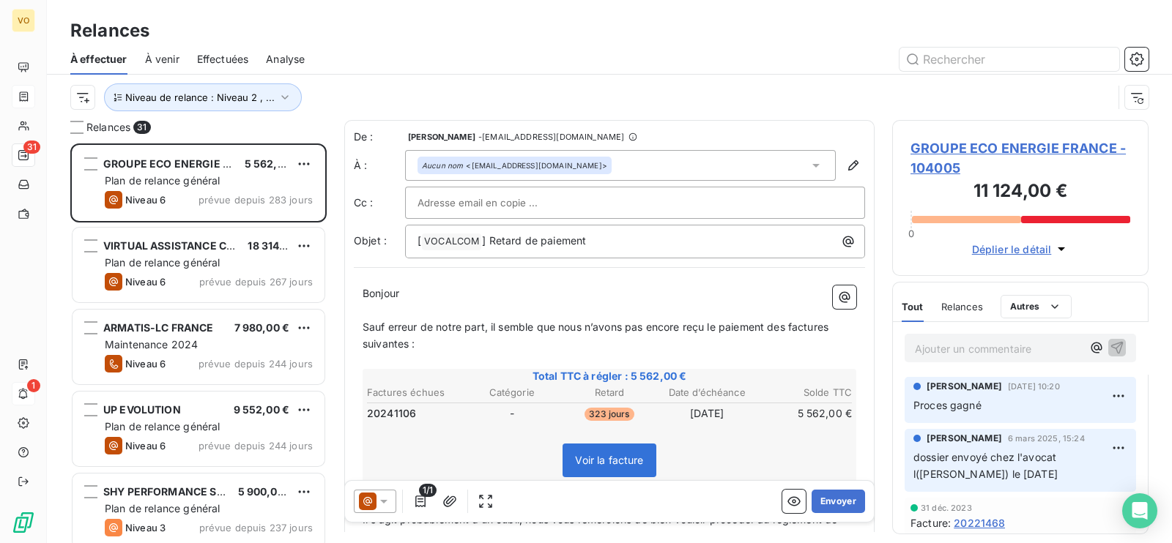
click at [352, 23] on div "Relances" at bounding box center [609, 31] width 1125 height 26
